Goal: Information Seeking & Learning: Learn about a topic

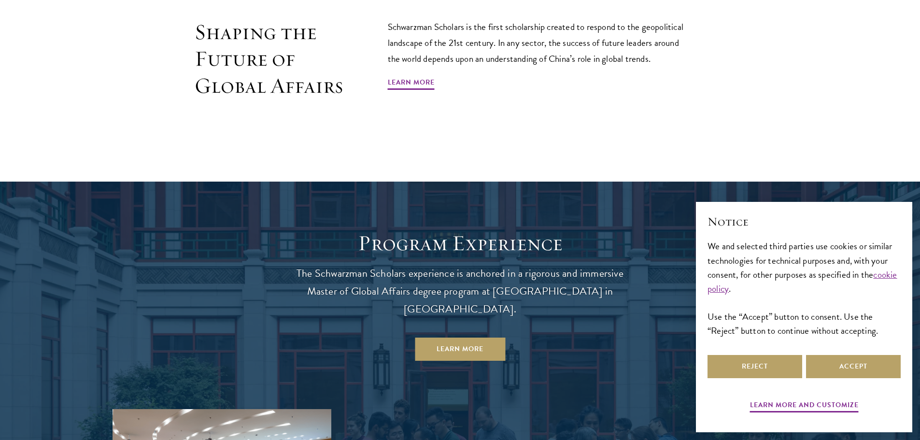
scroll to position [724, 0]
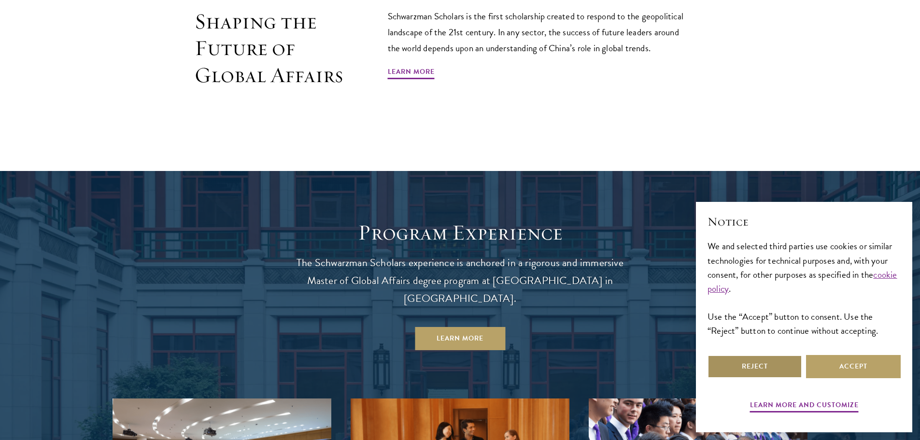
click at [760, 369] on button "Reject" at bounding box center [755, 366] width 95 height 23
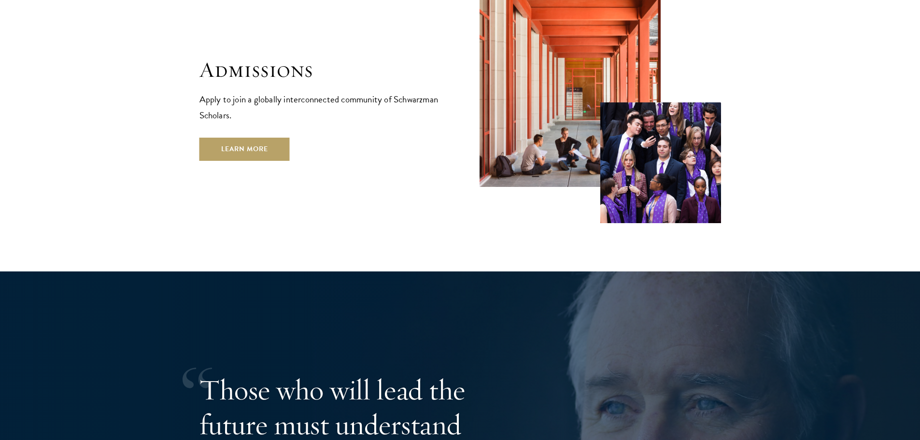
scroll to position [1739, 0]
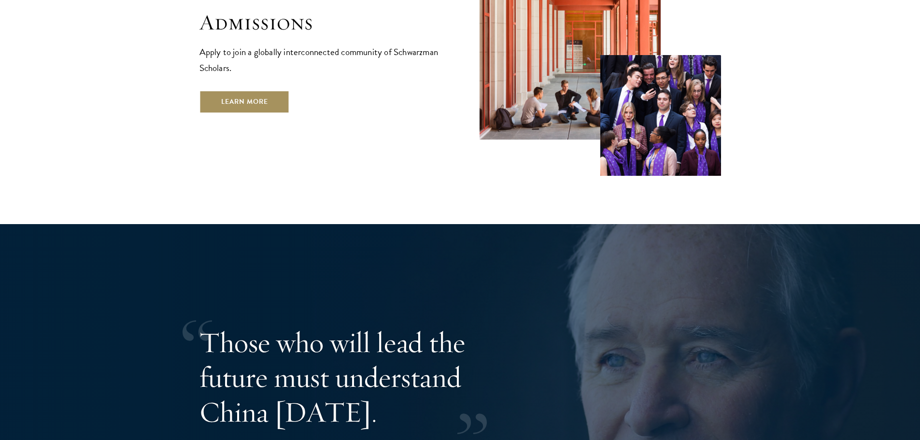
click at [235, 90] on link "Learn More" at bounding box center [244, 101] width 90 height 23
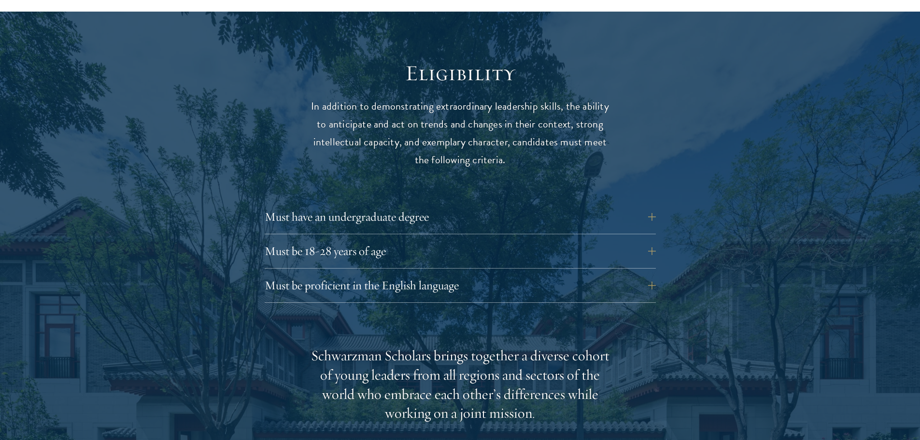
scroll to position [1256, 0]
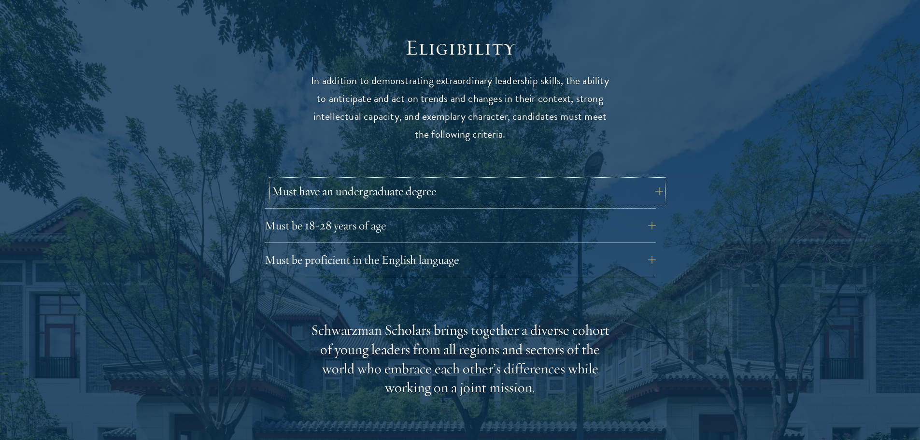
click at [653, 180] on button "Must have an undergraduate degree" at bounding box center [467, 191] width 391 height 23
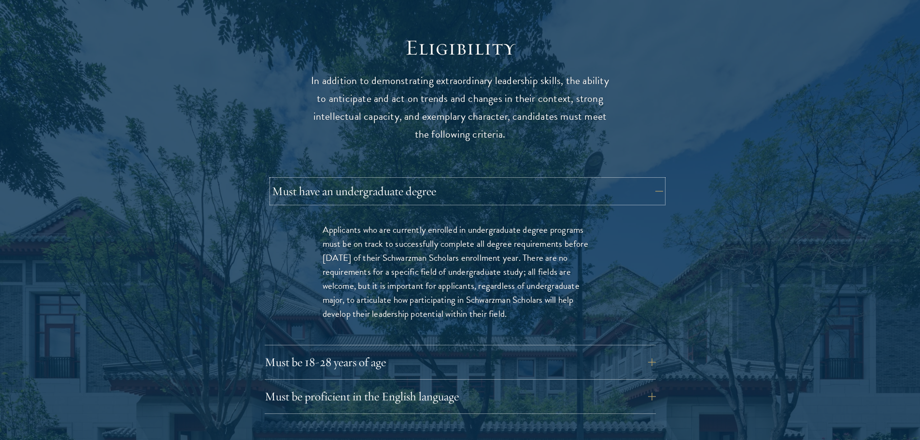
click at [653, 180] on button "Must have an undergraduate degree" at bounding box center [467, 191] width 391 height 23
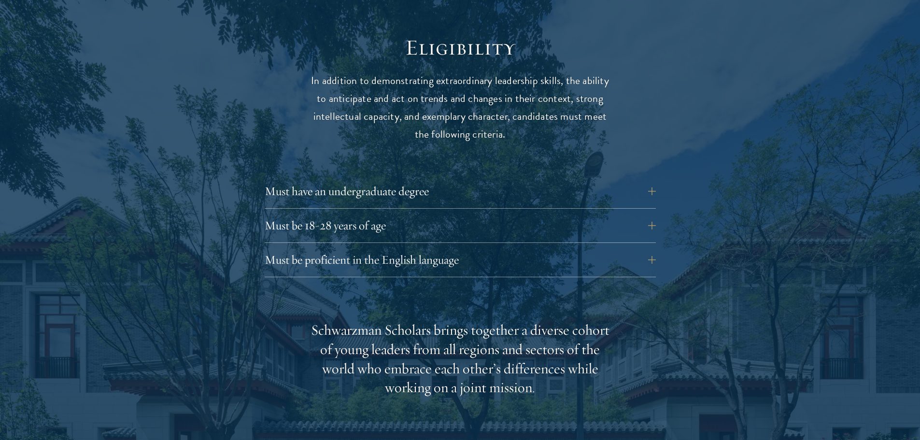
click at [656, 205] on div "Eligibility In addition to demonstrating extraordinary leadership skills, the a…" at bounding box center [460, 383] width 522 height 699
click at [653, 214] on button "Must be 18-28 years of age" at bounding box center [467, 225] width 391 height 23
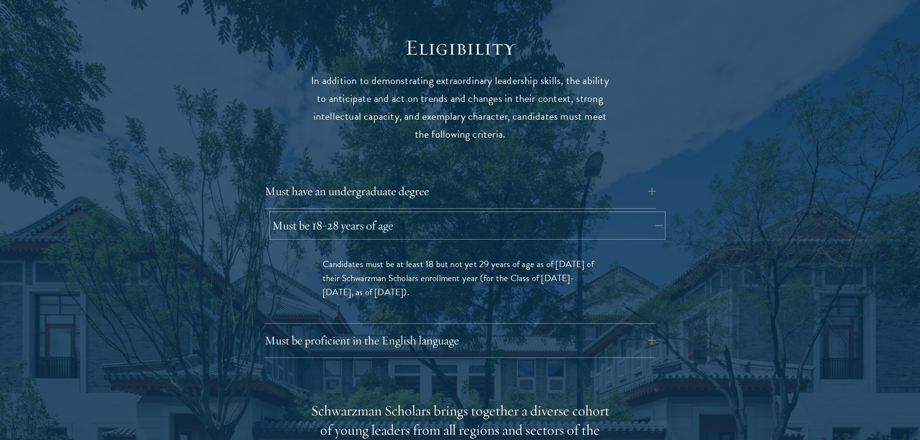
click at [653, 214] on button "Must be 18-28 years of age" at bounding box center [467, 225] width 391 height 23
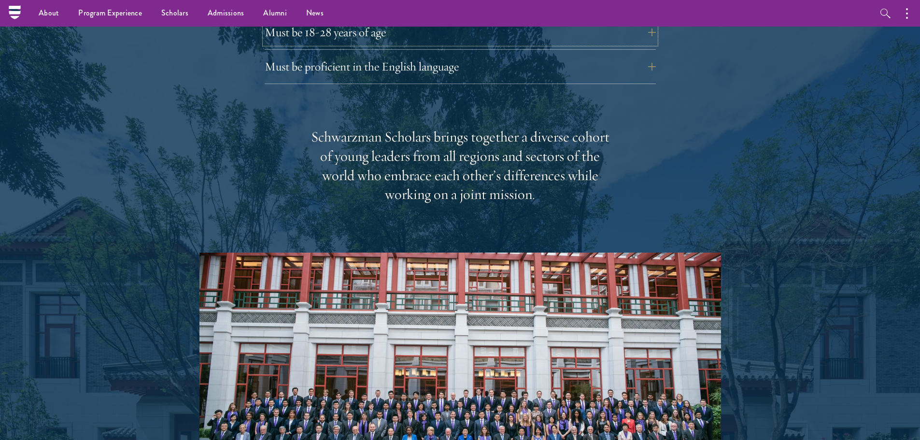
scroll to position [1207, 0]
